Goal: Check status: Check status

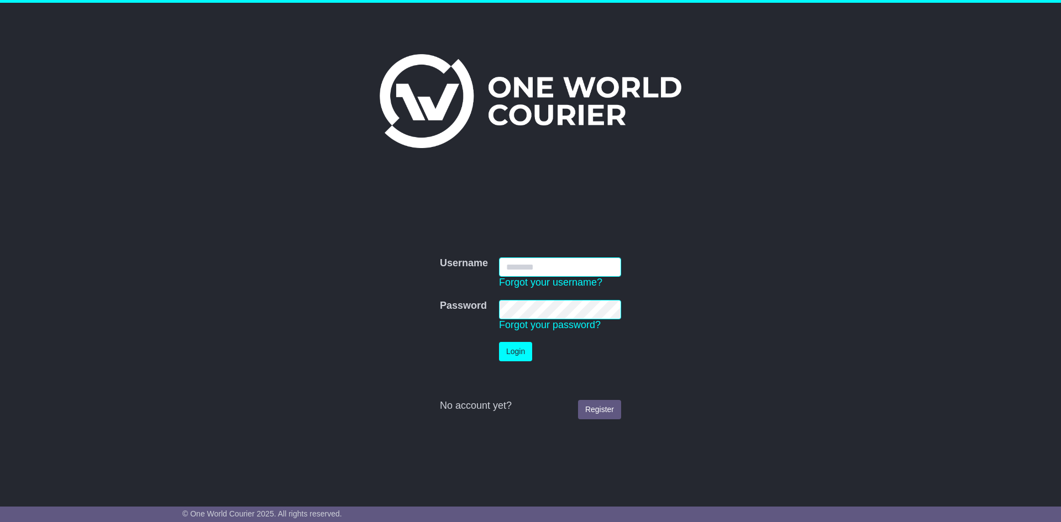
type input "**********"
click at [519, 355] on button "Login" at bounding box center [515, 351] width 33 height 19
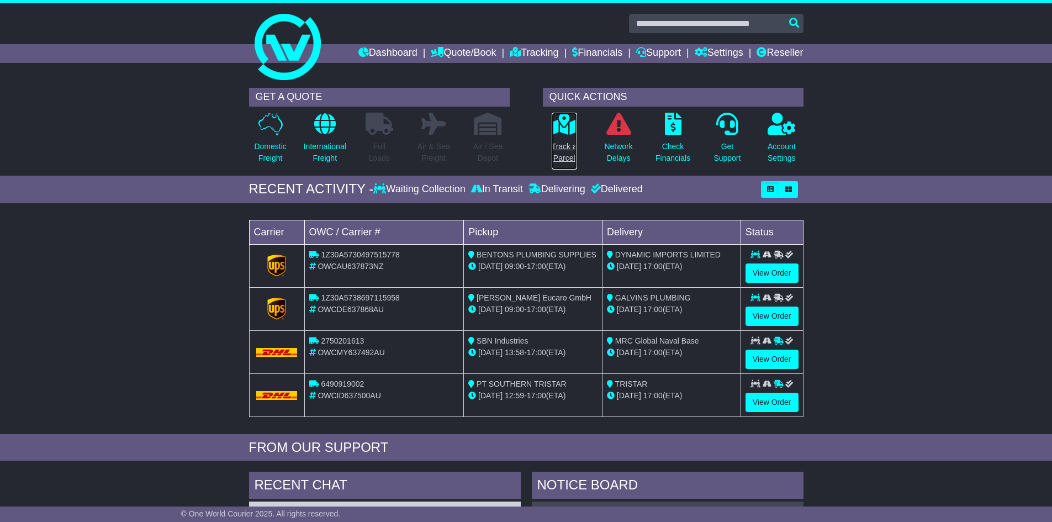
click at [566, 126] on icon at bounding box center [564, 124] width 25 height 22
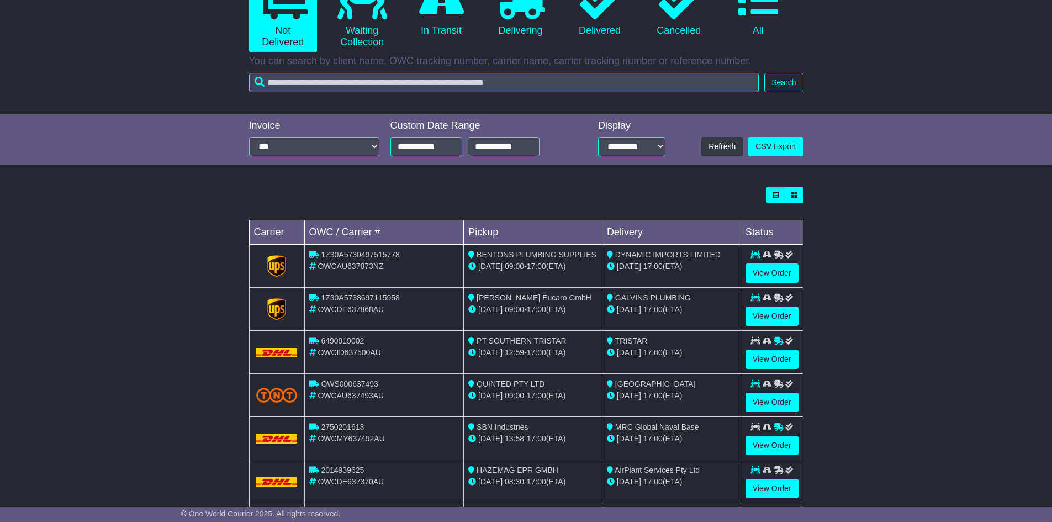
scroll to position [166, 0]
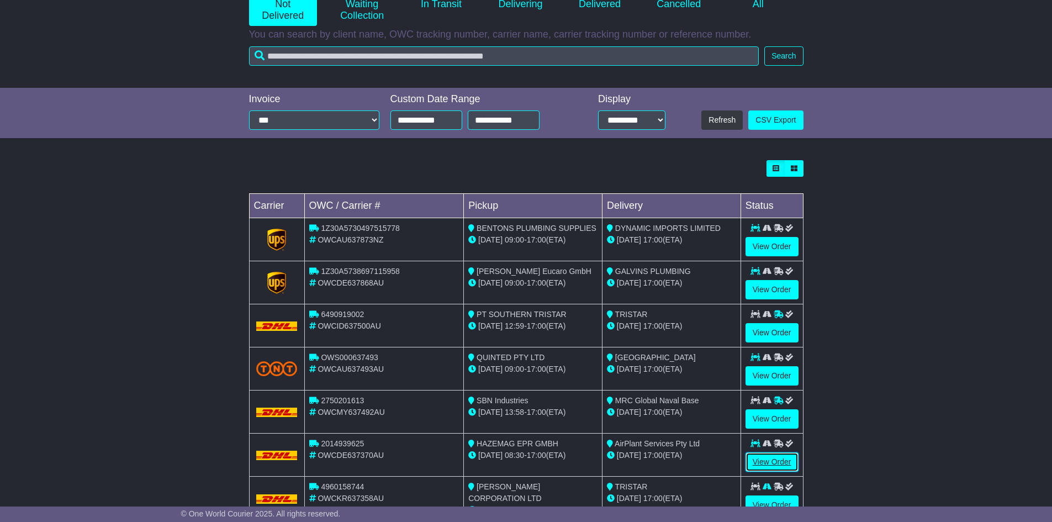
click at [757, 460] on link "View Order" at bounding box center [772, 461] width 53 height 19
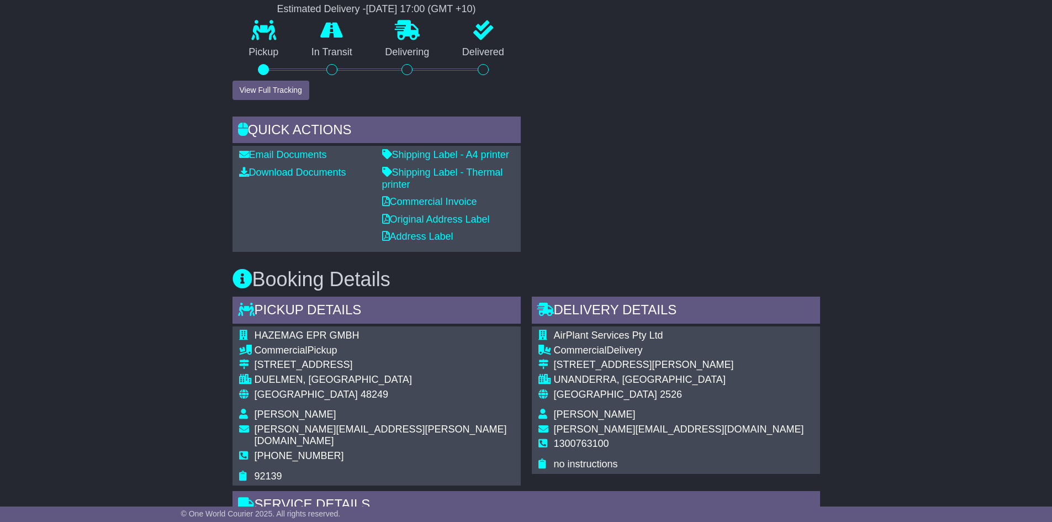
scroll to position [442, 0]
